Goal: Information Seeking & Learning: Learn about a topic

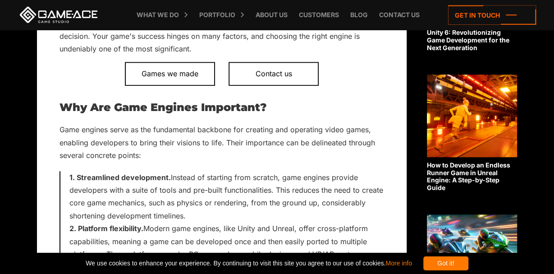
scroll to position [425, 0]
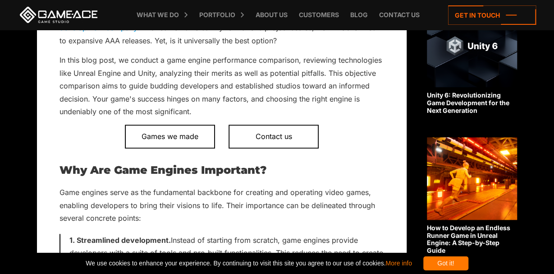
scroll to position [363, 0]
click at [327, 87] on p "In this blog post, we conduct a game engine performance comparison, reviewing t…" at bounding box center [221, 86] width 325 height 64
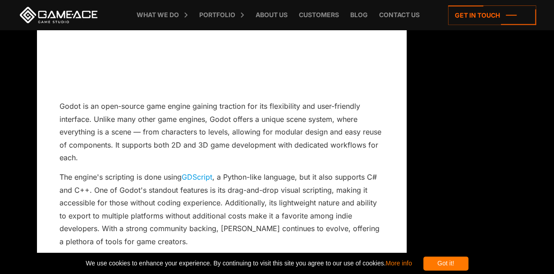
scroll to position [3751, 0]
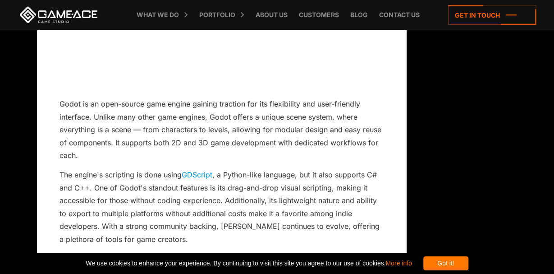
click at [307, 122] on p "Godot is an open-source game engine gaining traction for its flexibility and us…" at bounding box center [221, 130] width 325 height 64
click at [314, 115] on p "Godot is an open-source game engine gaining traction for its flexibility and us…" at bounding box center [221, 130] width 325 height 64
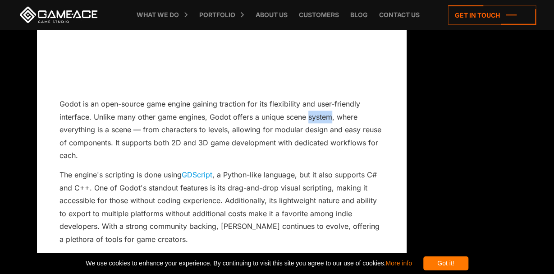
click at [314, 115] on p "Godot is an open-source game engine gaining traction for its flexibility and us…" at bounding box center [221, 130] width 325 height 64
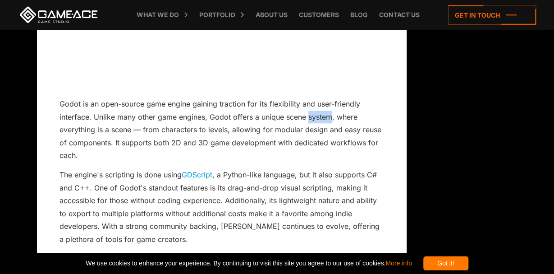
click at [314, 115] on p "Godot is an open-source game engine gaining traction for its flexibility and us…" at bounding box center [221, 130] width 325 height 64
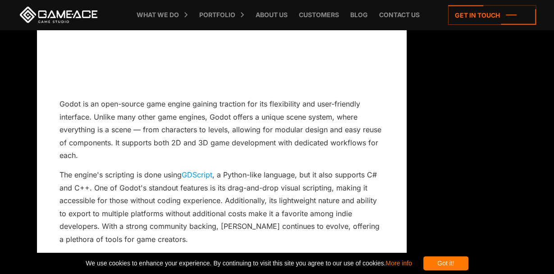
click at [314, 115] on p "Godot is an open-source game engine gaining traction for its flexibility and us…" at bounding box center [221, 130] width 325 height 64
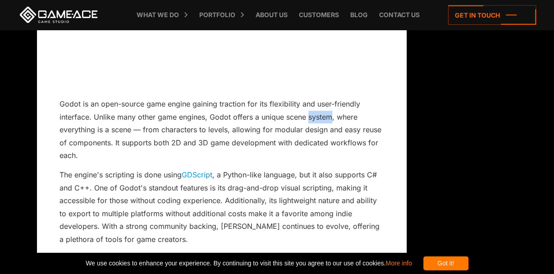
click at [314, 115] on p "Godot is an open-source game engine gaining traction for its flexibility and us…" at bounding box center [221, 130] width 325 height 64
